Goal: Book appointment/travel/reservation

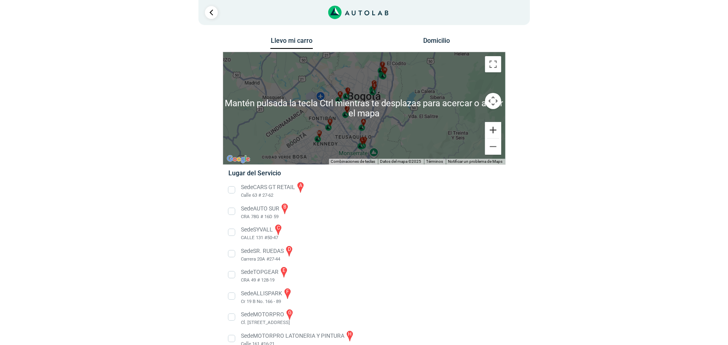
click at [494, 134] on button "Ampliar" at bounding box center [493, 130] width 16 height 16
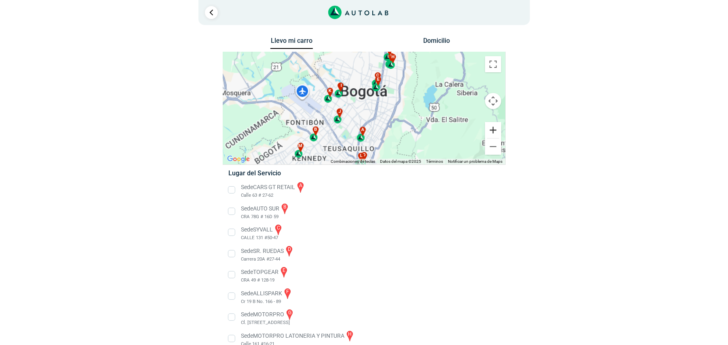
click at [494, 134] on button "Ampliar" at bounding box center [493, 130] width 16 height 16
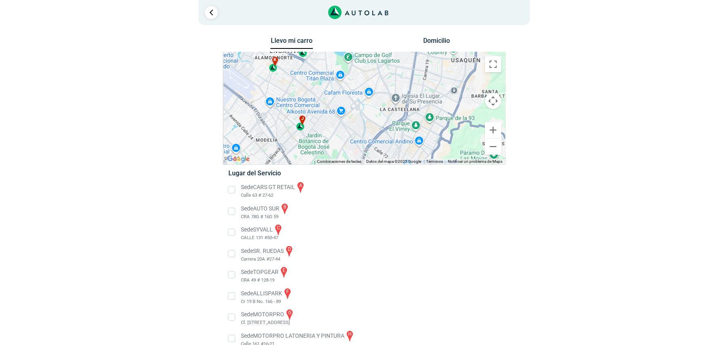
drag, startPoint x: 366, startPoint y: 143, endPoint x: 418, endPoint y: 55, distance: 102.0
click at [418, 55] on div "a b c d e f g" at bounding box center [364, 108] width 282 height 112
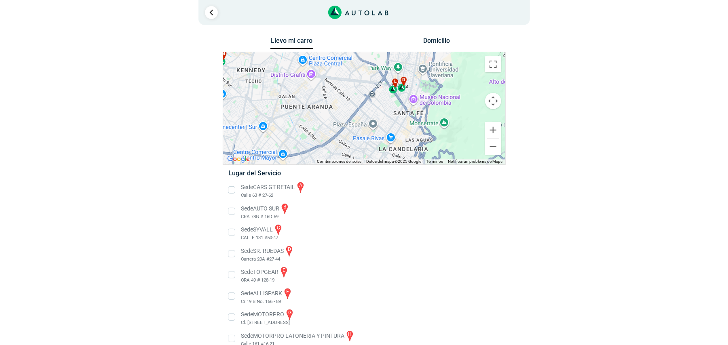
drag, startPoint x: 361, startPoint y: 104, endPoint x: 346, endPoint y: 56, distance: 49.9
click at [346, 56] on div "a b c d e f g" at bounding box center [364, 108] width 282 height 112
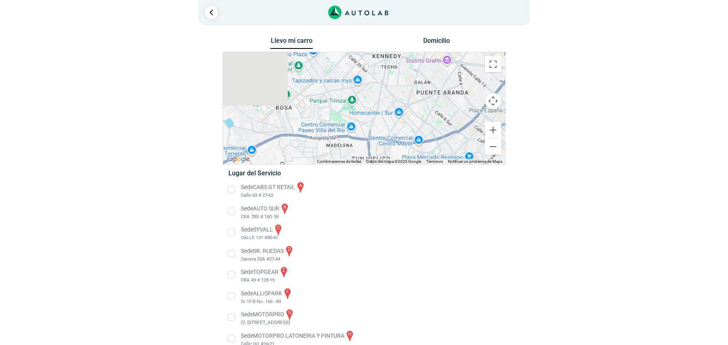
drag, startPoint x: 304, startPoint y: 109, endPoint x: 442, endPoint y: 96, distance: 138.5
click at [442, 96] on div "a b c d e f g" at bounding box center [364, 108] width 282 height 112
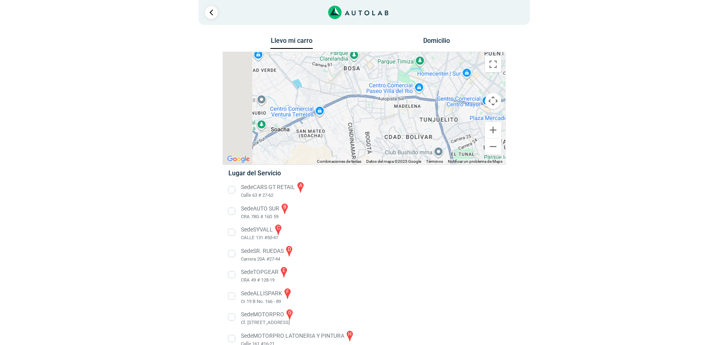
drag, startPoint x: 334, startPoint y: 128, endPoint x: 406, endPoint y: 84, distance: 84.9
click at [406, 84] on div "a b c d e f g" at bounding box center [364, 108] width 282 height 112
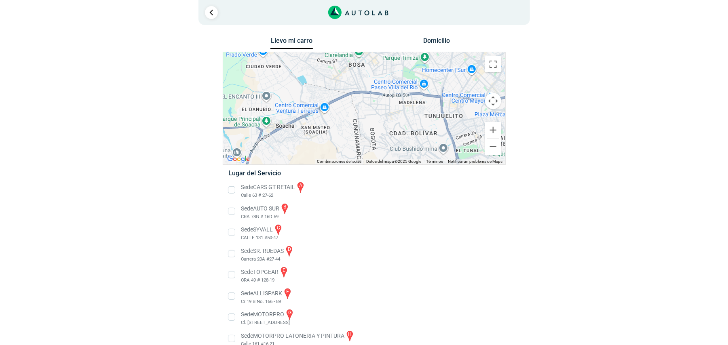
click at [270, 191] on li "Sede CARS GT RETAIL a Calle 63 # 27-62" at bounding box center [363, 190] width 283 height 18
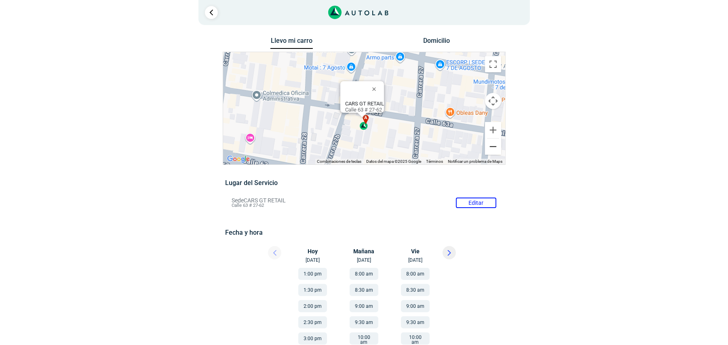
click at [492, 148] on button "Reducir" at bounding box center [493, 147] width 16 height 16
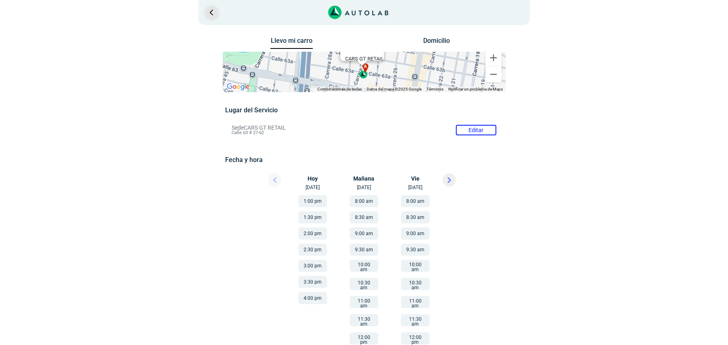
click at [207, 12] on link "Ir al paso anterior" at bounding box center [211, 12] width 13 height 13
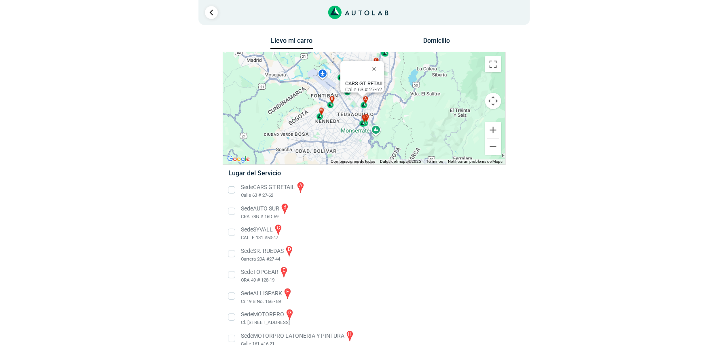
click at [234, 213] on li "Sede AUTO SUR b CRA 78G # 16D 59" at bounding box center [363, 212] width 283 height 18
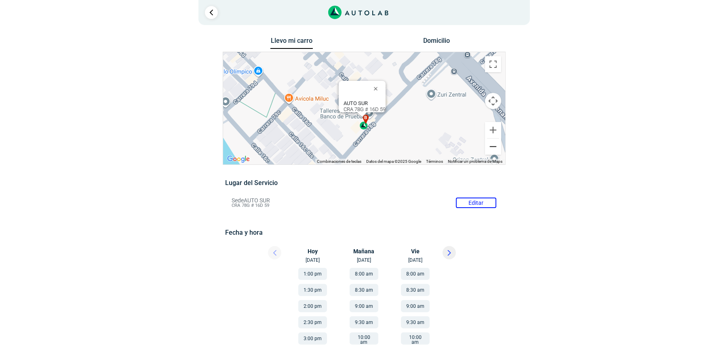
click at [493, 143] on button "Reducir" at bounding box center [493, 147] width 16 height 16
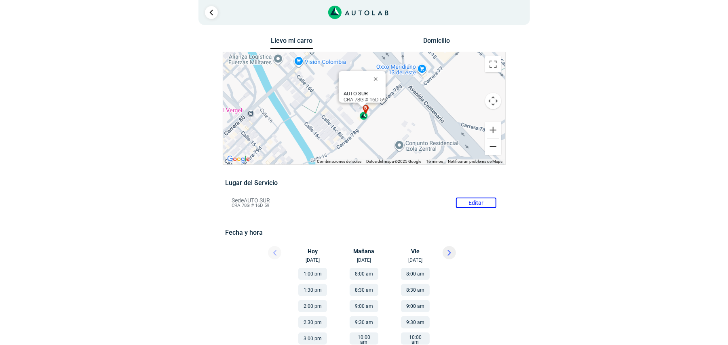
click at [493, 143] on button "Reducir" at bounding box center [493, 147] width 16 height 16
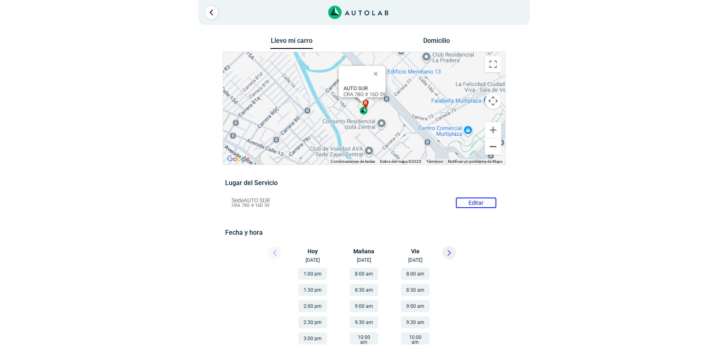
click at [493, 143] on button "Reducir" at bounding box center [493, 147] width 16 height 16
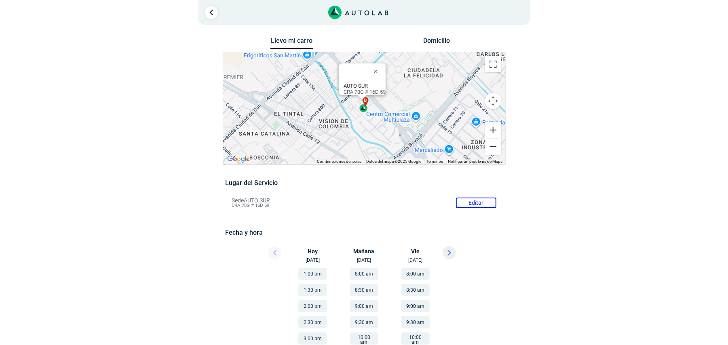
click at [493, 143] on button "Reducir" at bounding box center [493, 147] width 16 height 16
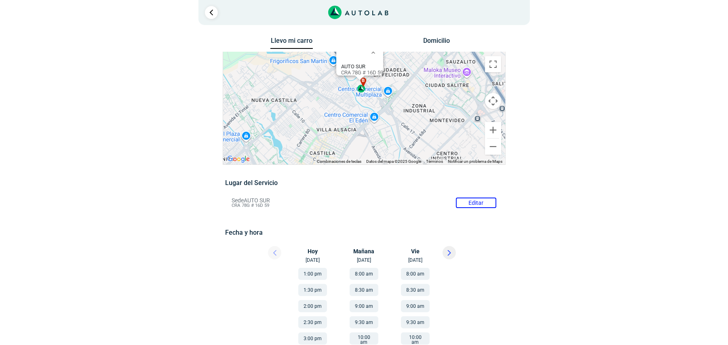
drag, startPoint x: 408, startPoint y: 143, endPoint x: 406, endPoint y: 125, distance: 18.8
click at [406, 125] on div "a b c d e f g" at bounding box center [364, 108] width 282 height 112
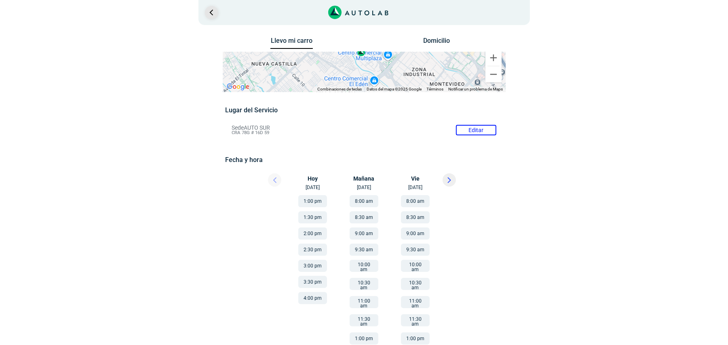
click at [209, 8] on link "Ir al paso anterior" at bounding box center [211, 12] width 13 height 13
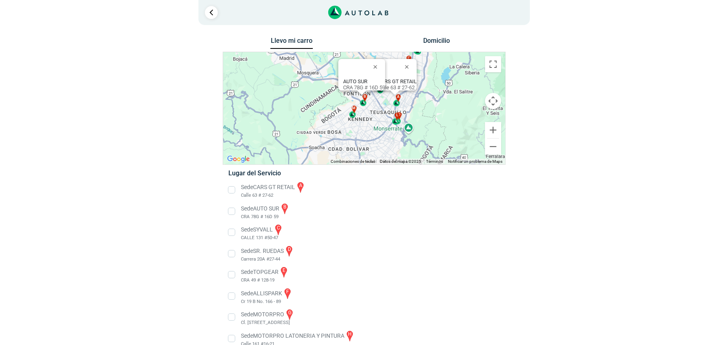
click at [439, 39] on button "Domicilio" at bounding box center [436, 43] width 42 height 12
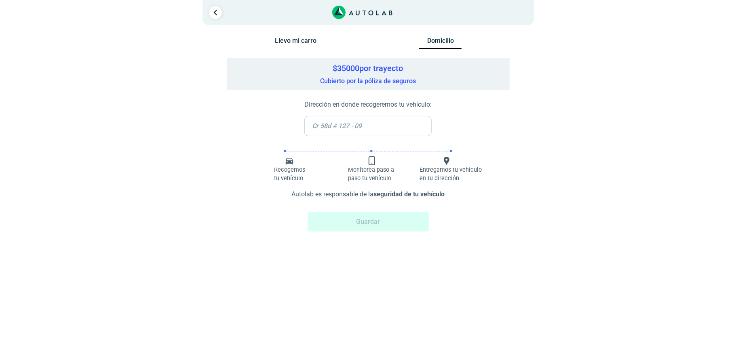
click at [381, 125] on input "text" at bounding box center [368, 126] width 127 height 20
click at [385, 128] on input "text" at bounding box center [368, 126] width 127 height 20
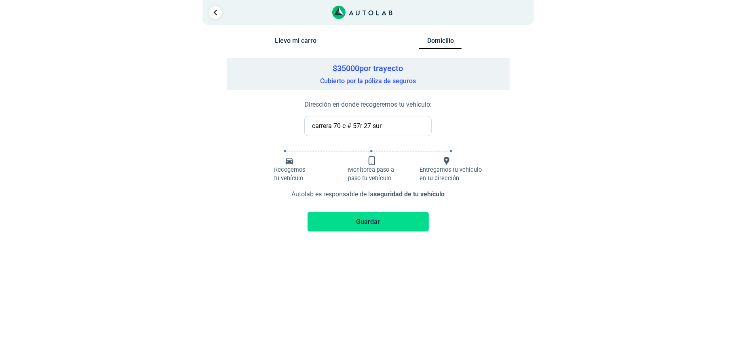
type input "carrera 70 c # 57r 27 sur"
click at [350, 226] on button "Guardar" at bounding box center [368, 221] width 121 height 19
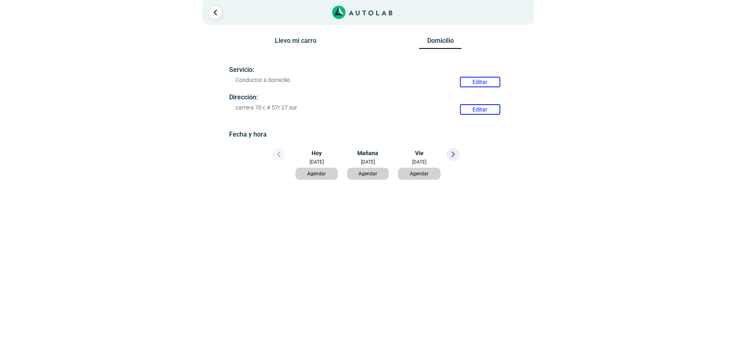
click at [451, 158] on button at bounding box center [453, 154] width 13 height 13
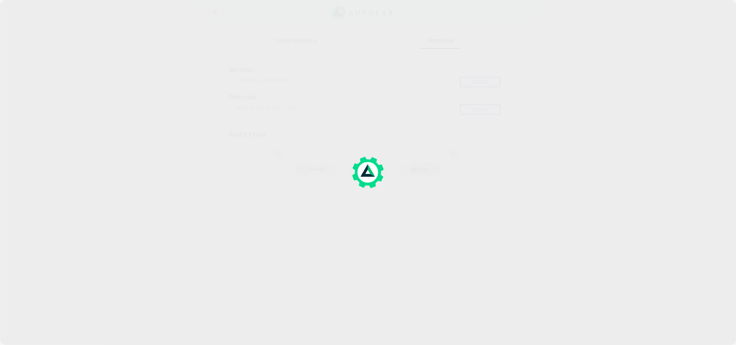
click at [451, 158] on div at bounding box center [368, 172] width 736 height 345
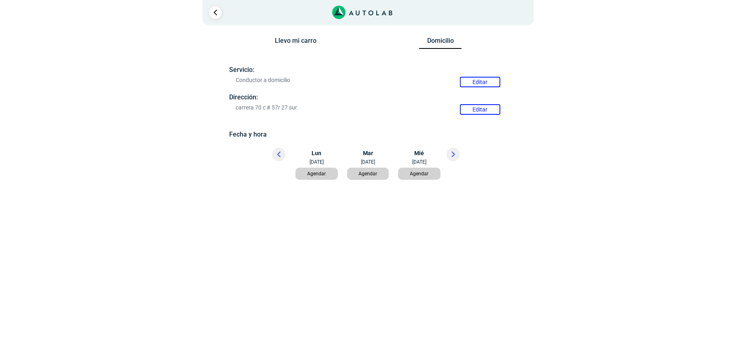
click at [372, 175] on button "Agendar" at bounding box center [368, 174] width 42 height 12
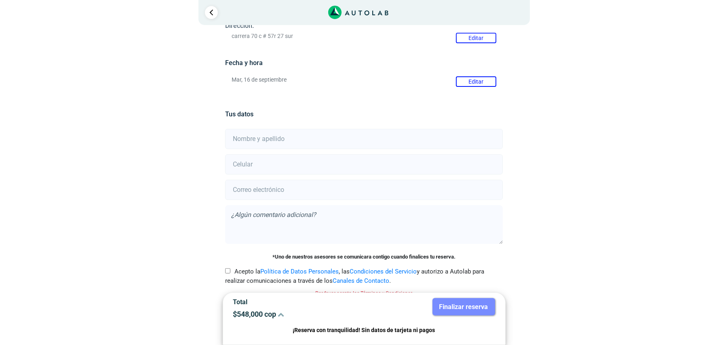
scroll to position [91, 0]
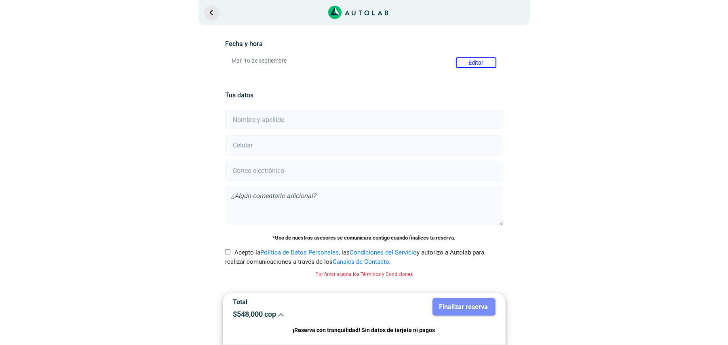
click at [214, 13] on link "Ir al paso anterior" at bounding box center [211, 12] width 13 height 13
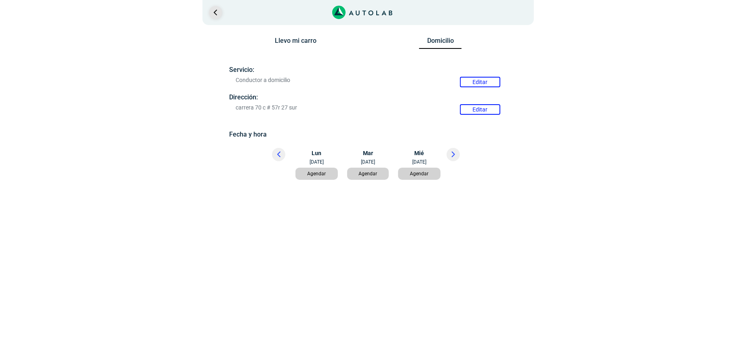
click at [212, 9] on link "Ir al paso anterior" at bounding box center [215, 12] width 13 height 13
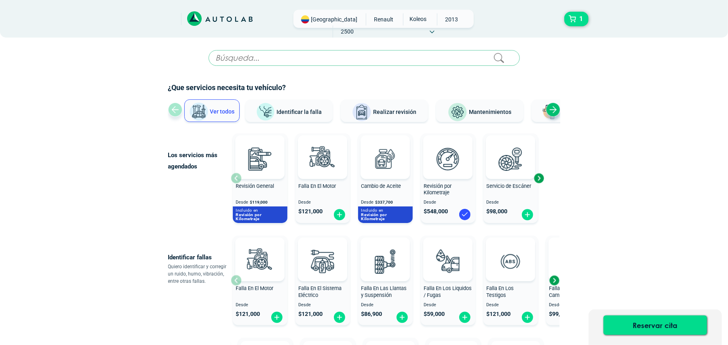
scroll to position [216, 0]
